Goal: Task Accomplishment & Management: Use online tool/utility

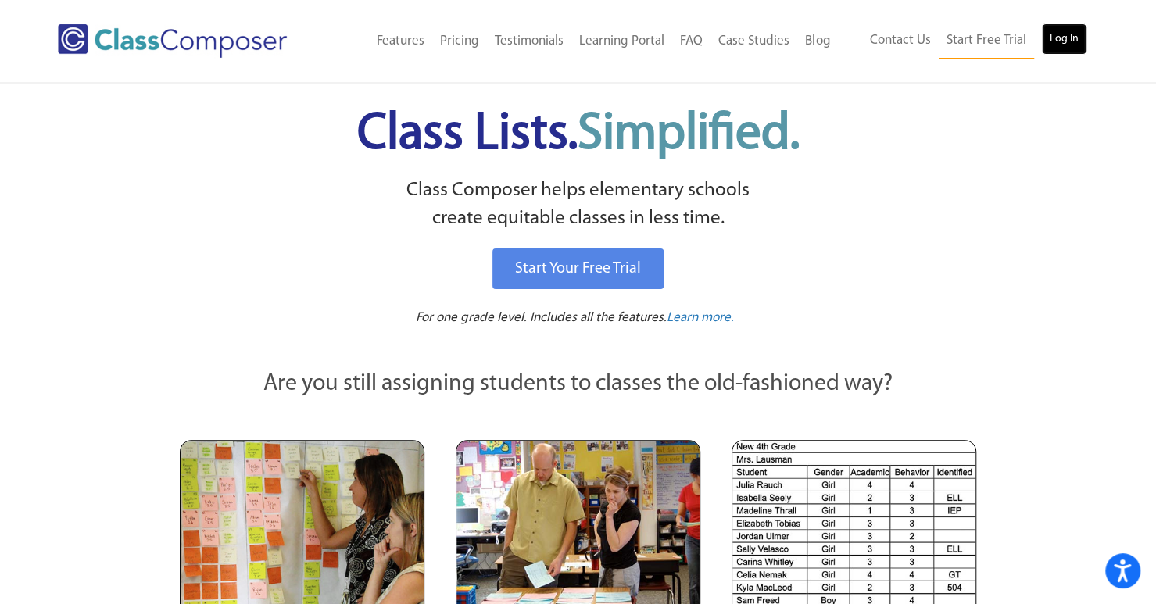
click at [1084, 30] on link "Log In" at bounding box center [1063, 38] width 45 height 31
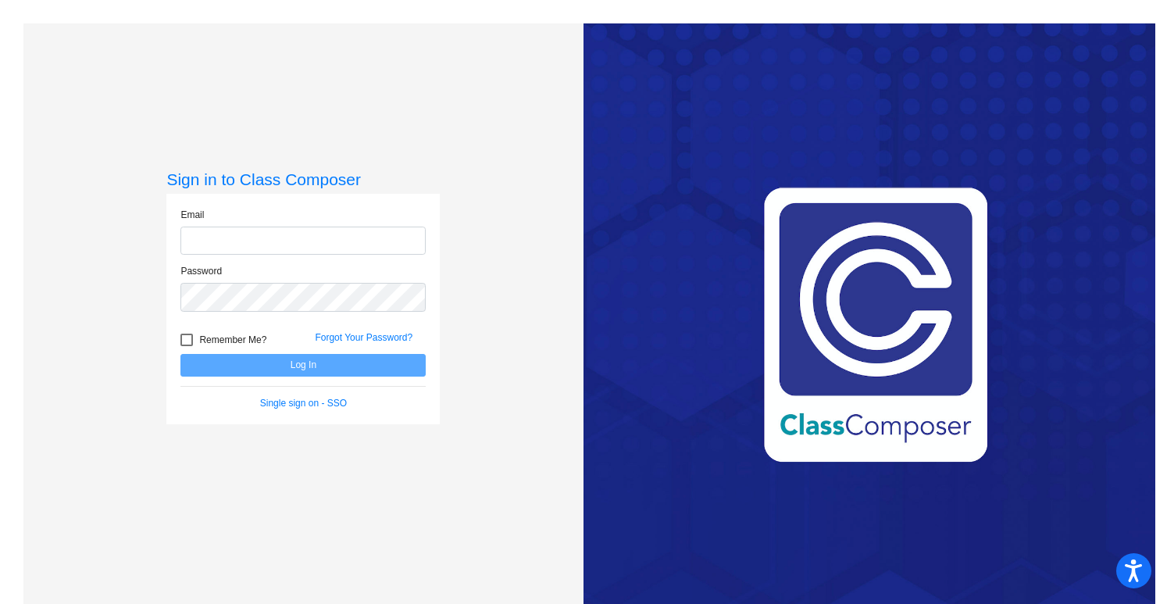
type input "jworthington@grantspass.k12.or.us"
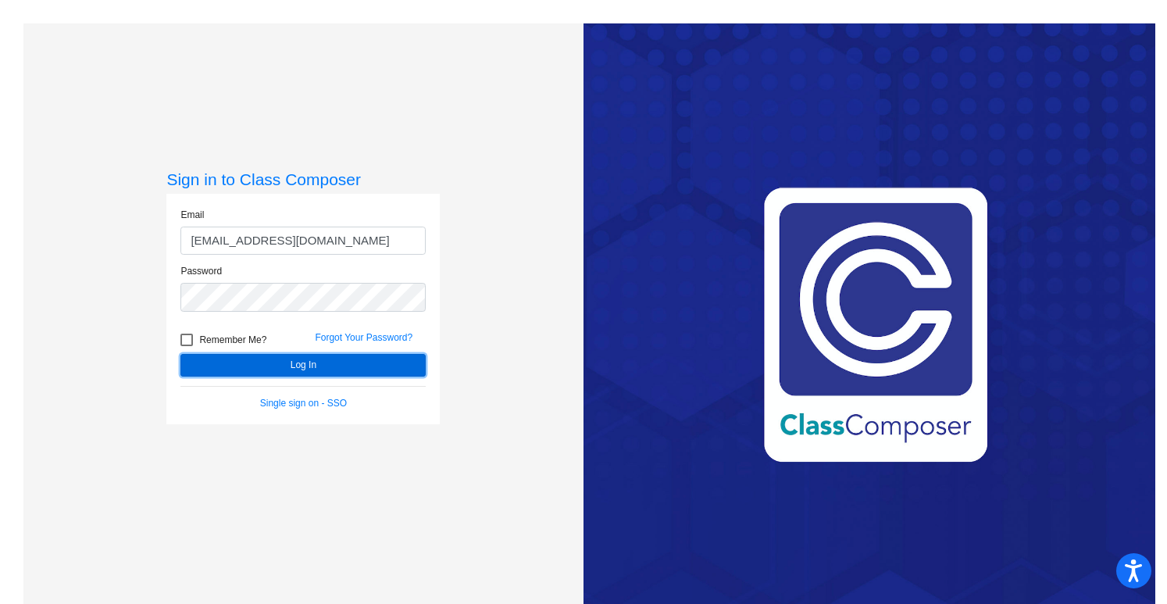
click at [296, 368] on button "Log In" at bounding box center [302, 365] width 245 height 23
click at [190, 338] on div at bounding box center [186, 340] width 13 height 13
click at [187, 346] on input "Remember Me?" at bounding box center [186, 346] width 1 height 1
checkbox input "true"
click at [269, 363] on button "Log In" at bounding box center [302, 365] width 245 height 23
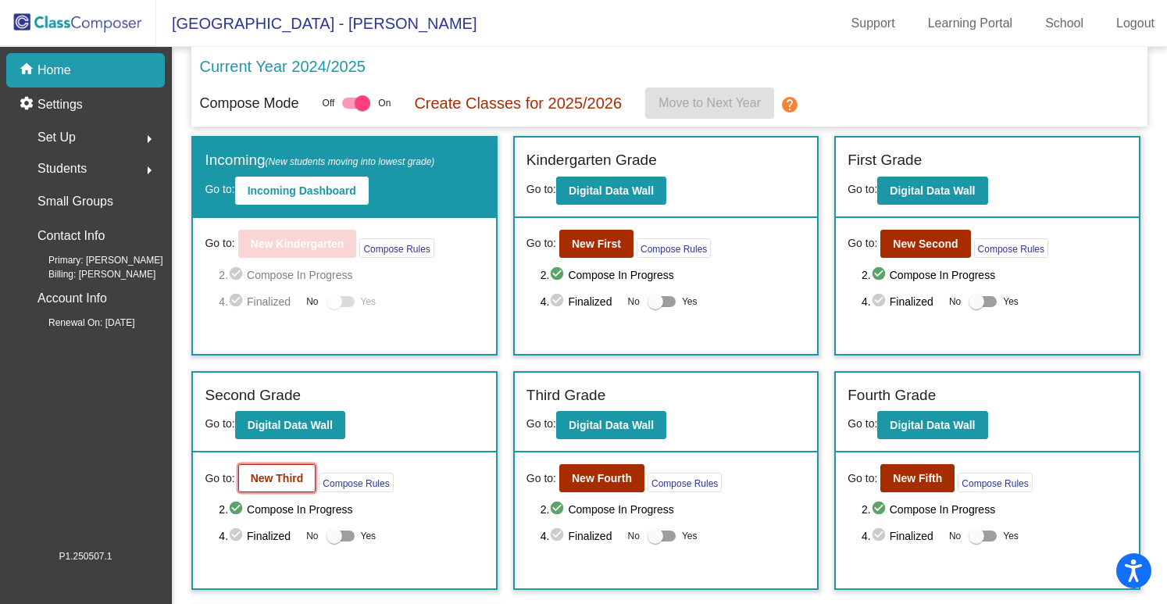
click at [288, 476] on b "New Third" at bounding box center [277, 478] width 53 height 13
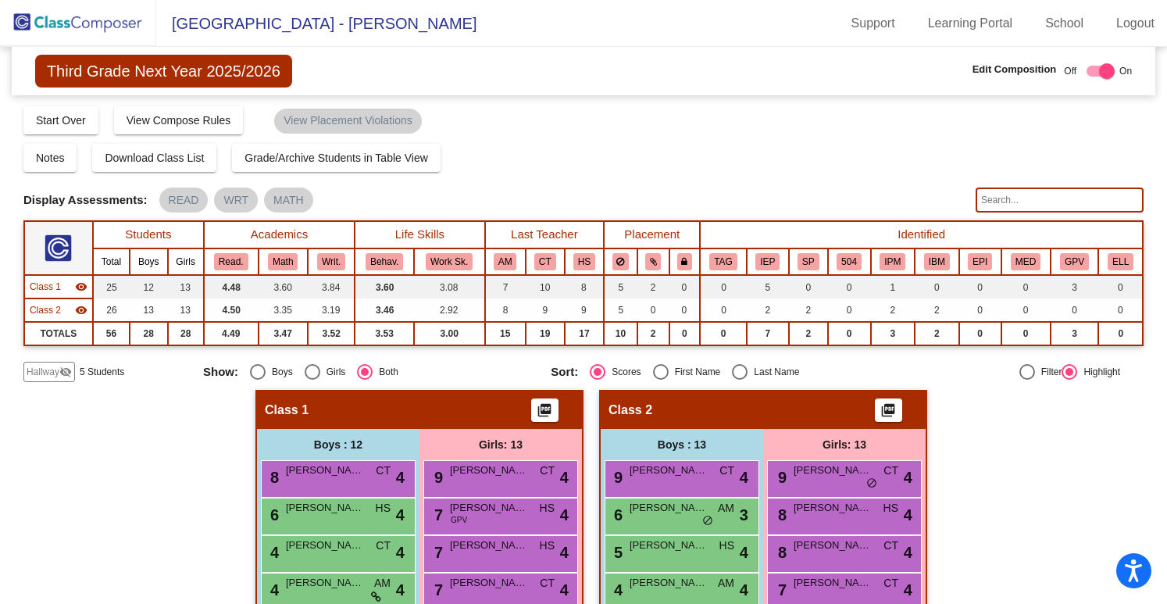
click at [63, 367] on mat-icon "visibility_off" at bounding box center [65, 372] width 13 height 13
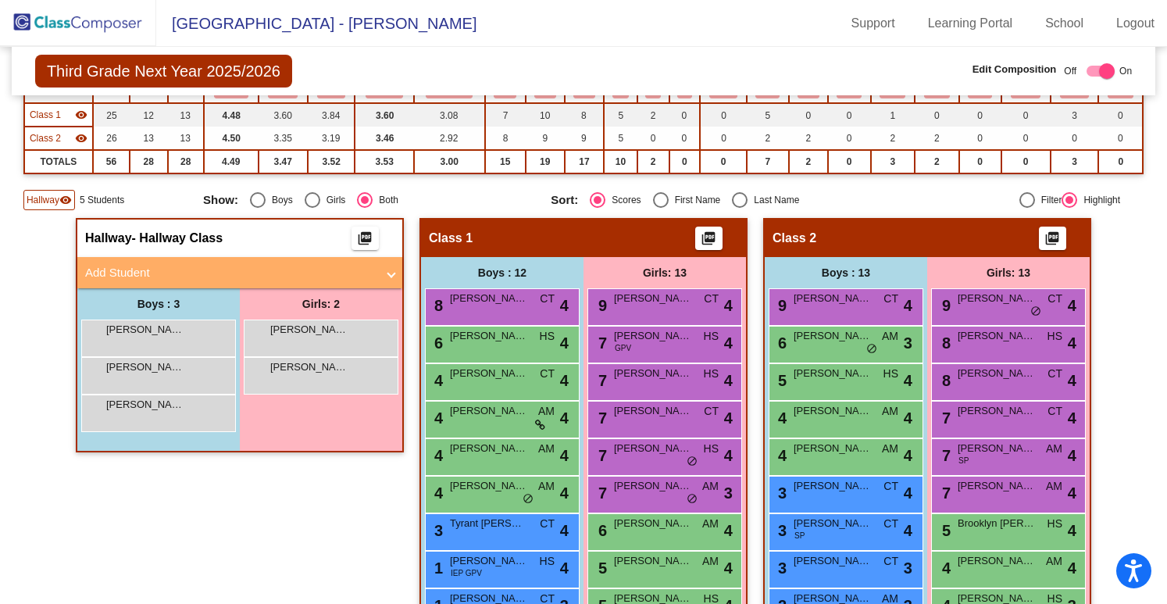
scroll to position [217, 0]
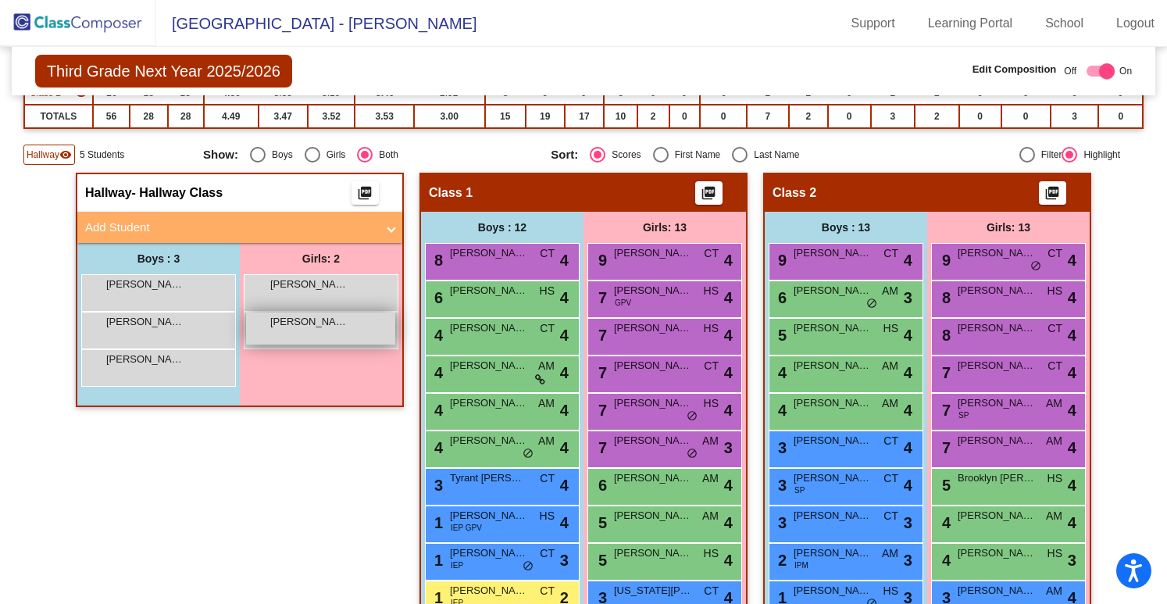
click at [259, 322] on div "Isabelle Barton-Smith lock do_not_disturb_alt" at bounding box center [320, 329] width 149 height 32
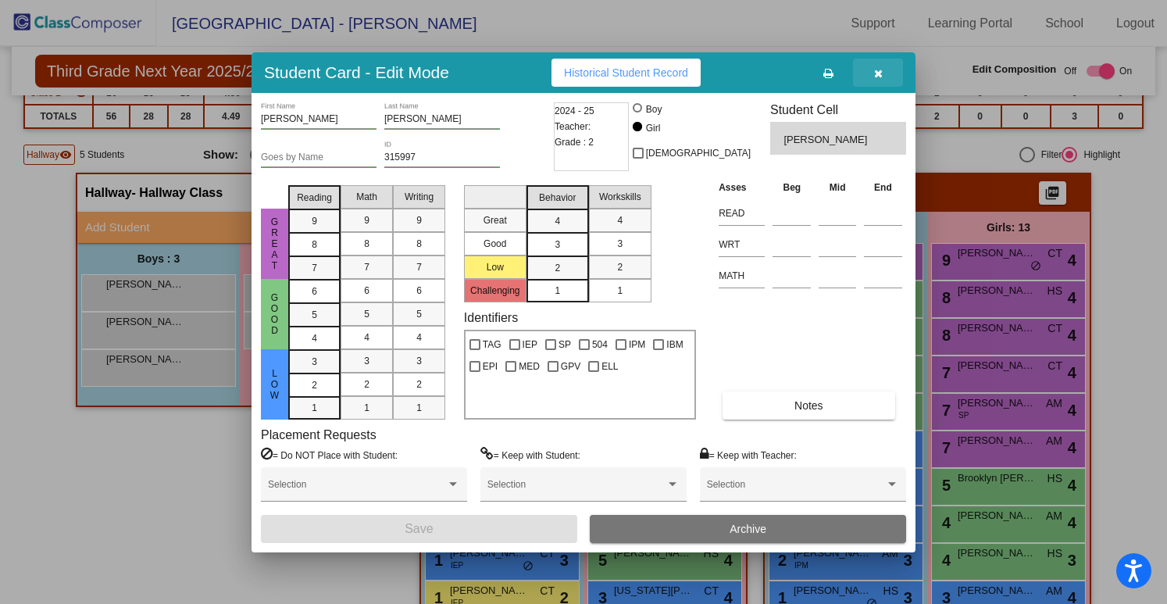
click at [877, 85] on button "button" at bounding box center [878, 73] width 50 height 28
